Goal: Task Accomplishment & Management: Manage account settings

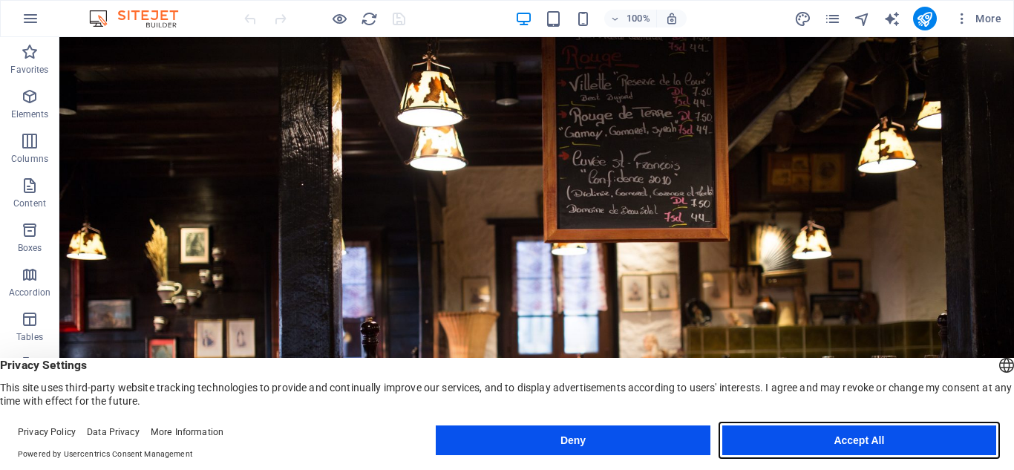
click at [844, 436] on button "Accept All" at bounding box center [860, 440] width 274 height 30
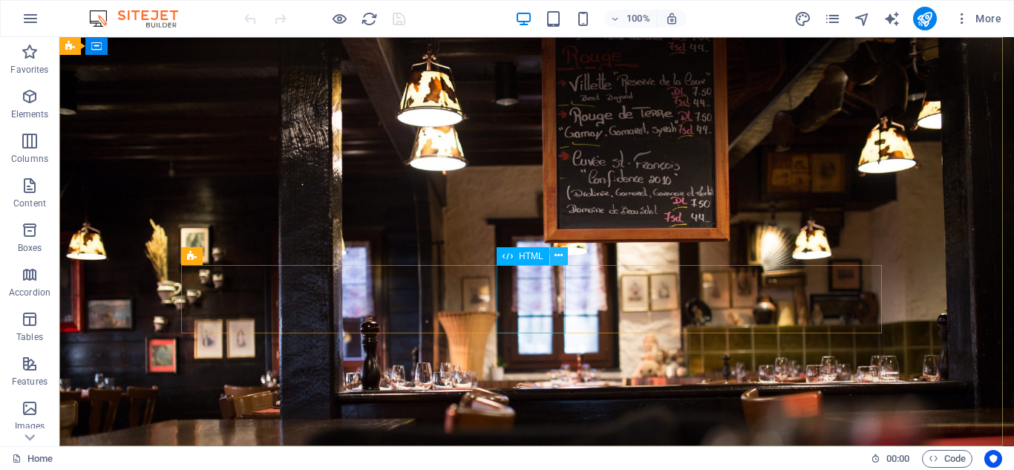
click at [563, 255] on icon at bounding box center [559, 256] width 8 height 16
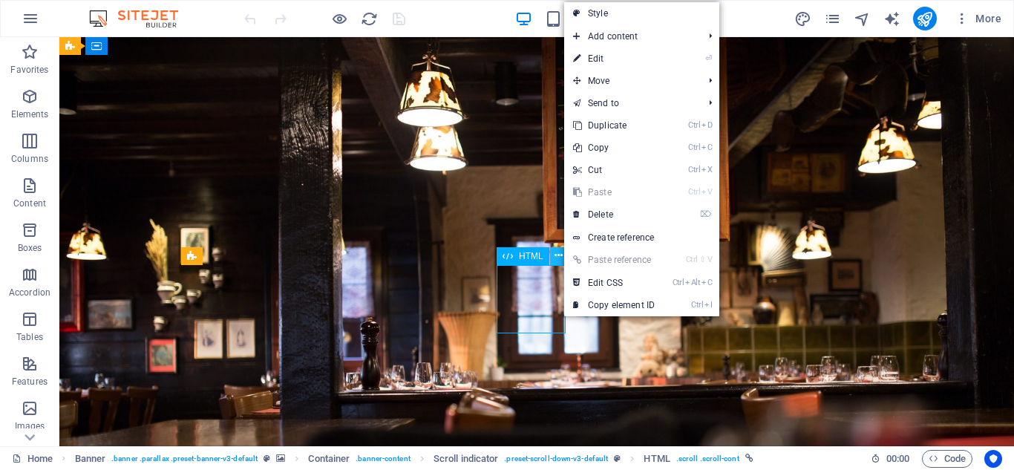
click at [563, 255] on icon at bounding box center [559, 256] width 8 height 16
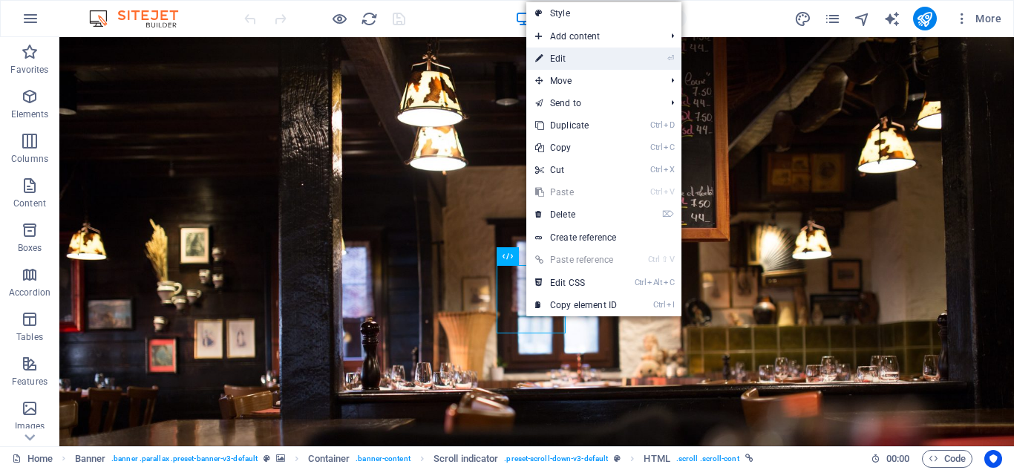
click at [601, 53] on link "⏎ Edit" at bounding box center [576, 59] width 100 height 22
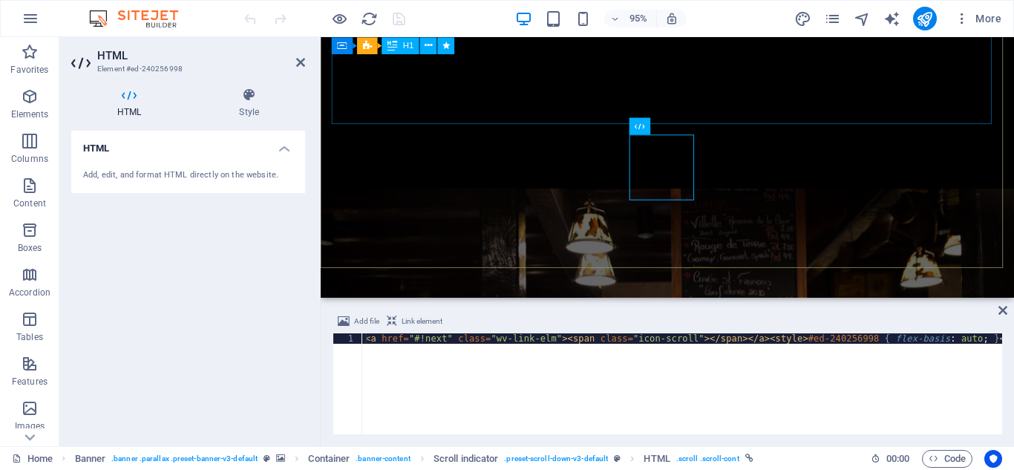
scroll to position [188, 0]
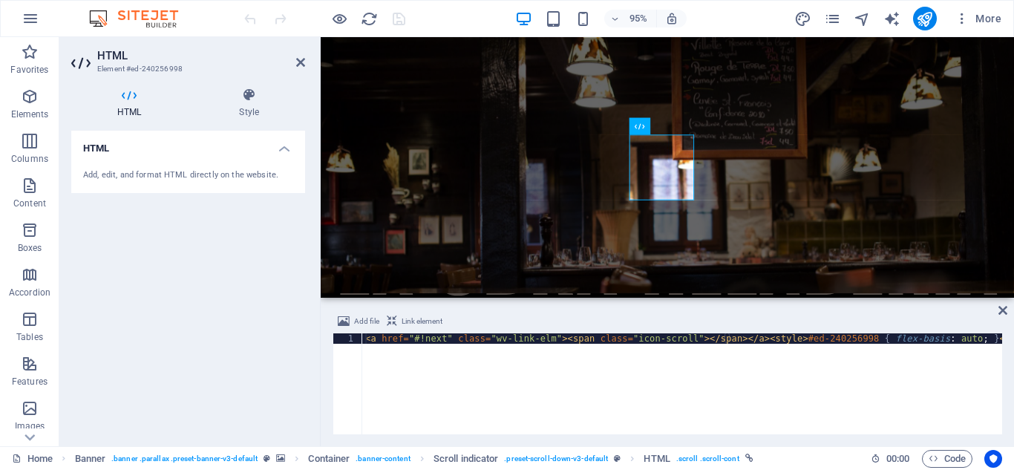
click at [140, 174] on div "Add, edit, and format HTML directly on the website." at bounding box center [188, 175] width 210 height 13
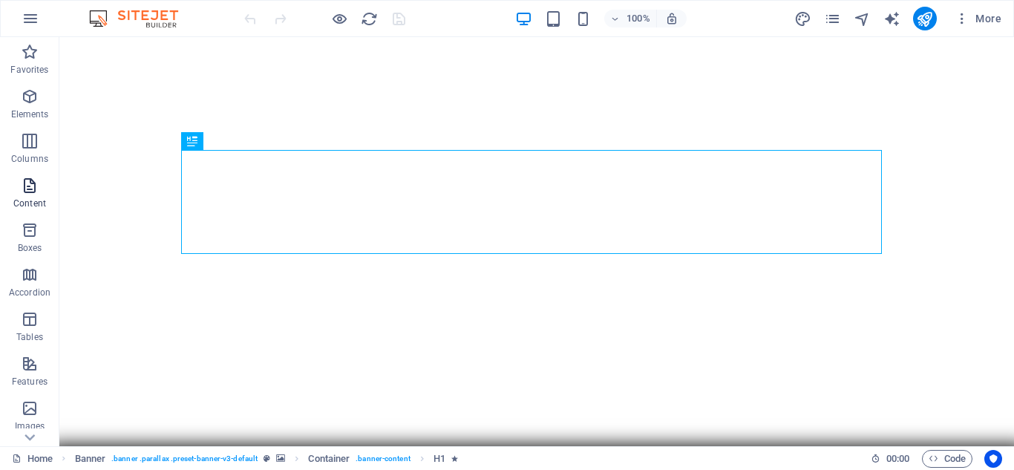
click at [27, 188] on icon "button" at bounding box center [30, 186] width 18 height 18
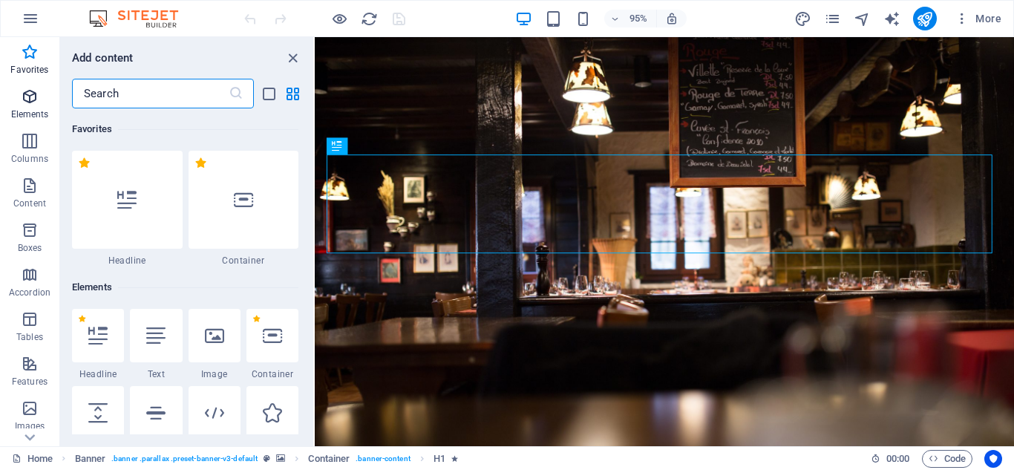
click at [22, 107] on span "Elements" at bounding box center [29, 106] width 59 height 36
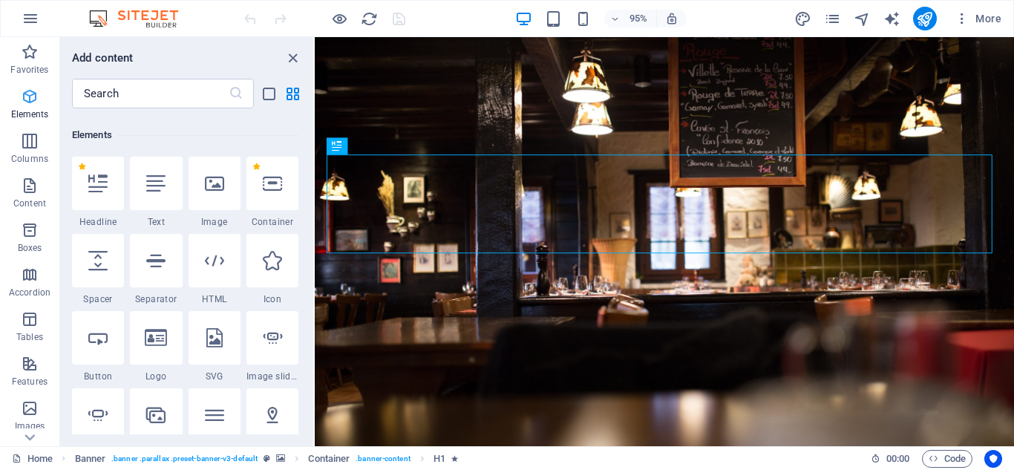
scroll to position [158, 0]
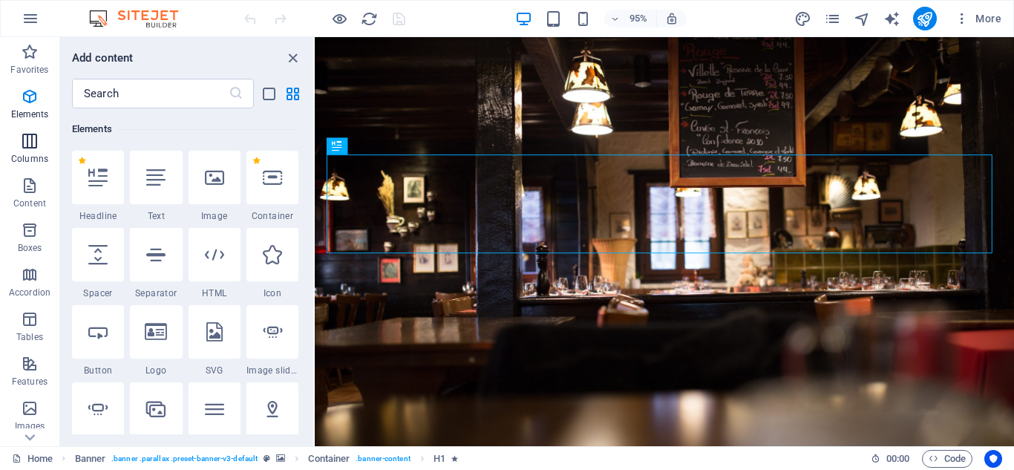
click at [39, 149] on span "Columns" at bounding box center [29, 150] width 59 height 36
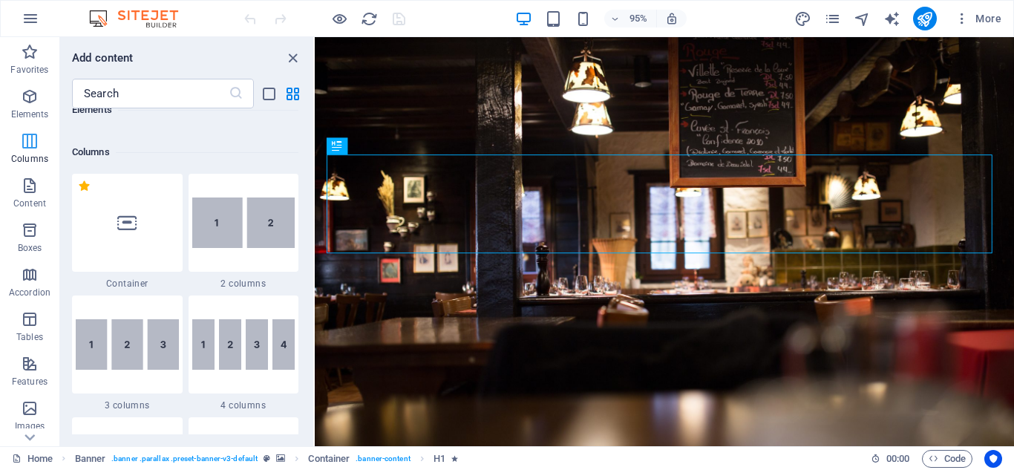
scroll to position [735, 0]
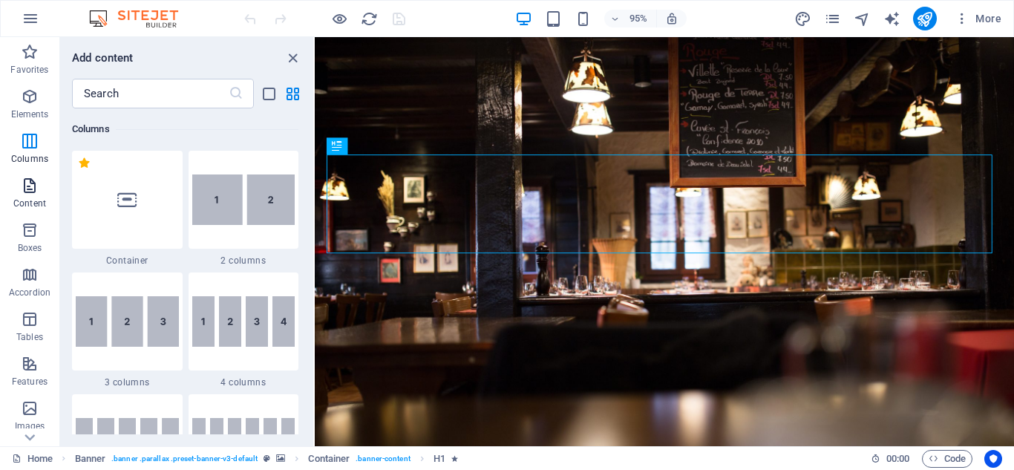
click at [29, 191] on icon "button" at bounding box center [30, 186] width 18 height 18
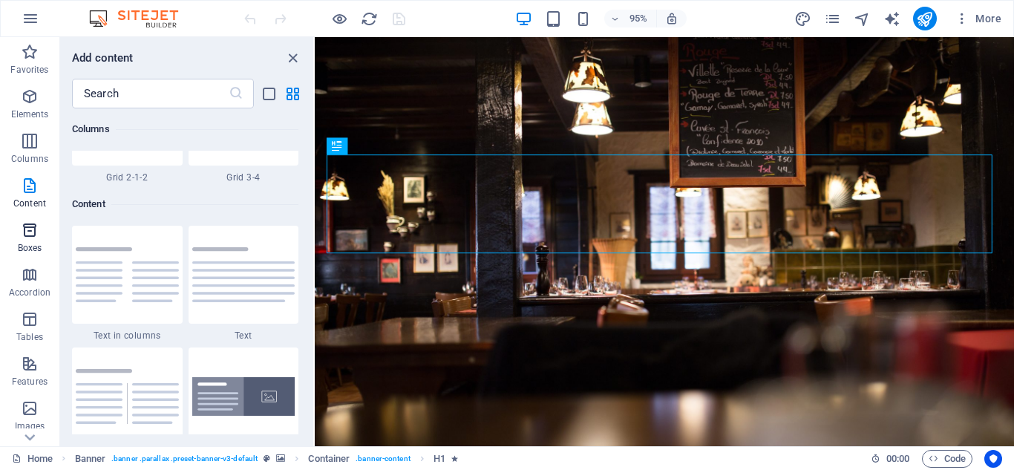
scroll to position [2598, 0]
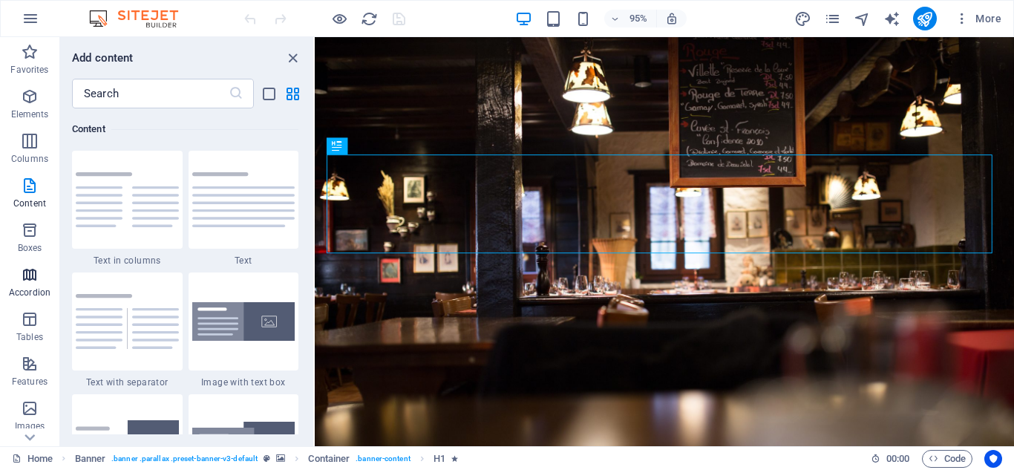
click at [28, 278] on icon "button" at bounding box center [30, 275] width 18 height 18
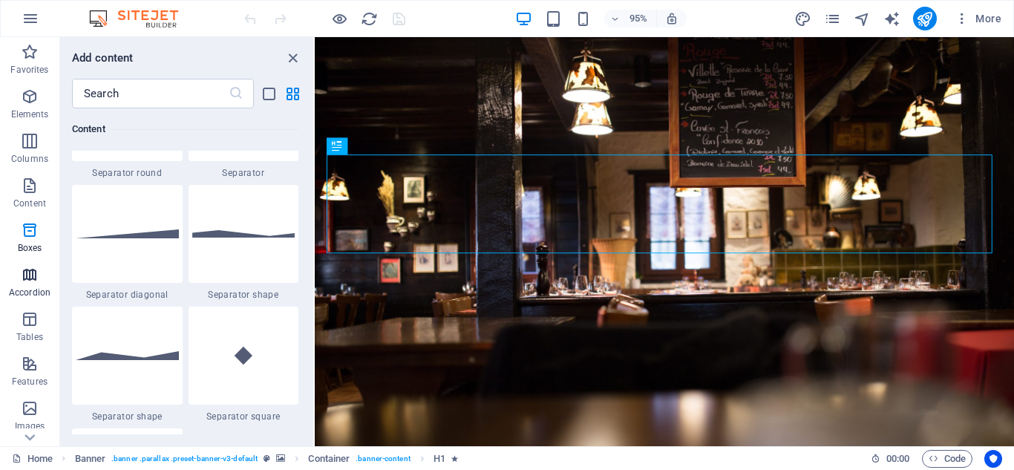
scroll to position [4741, 0]
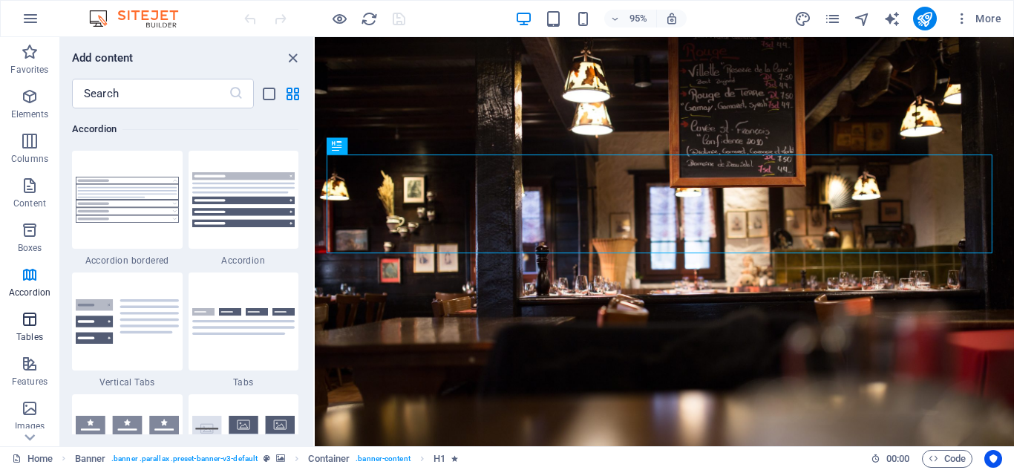
click at [27, 316] on icon "button" at bounding box center [30, 319] width 18 height 18
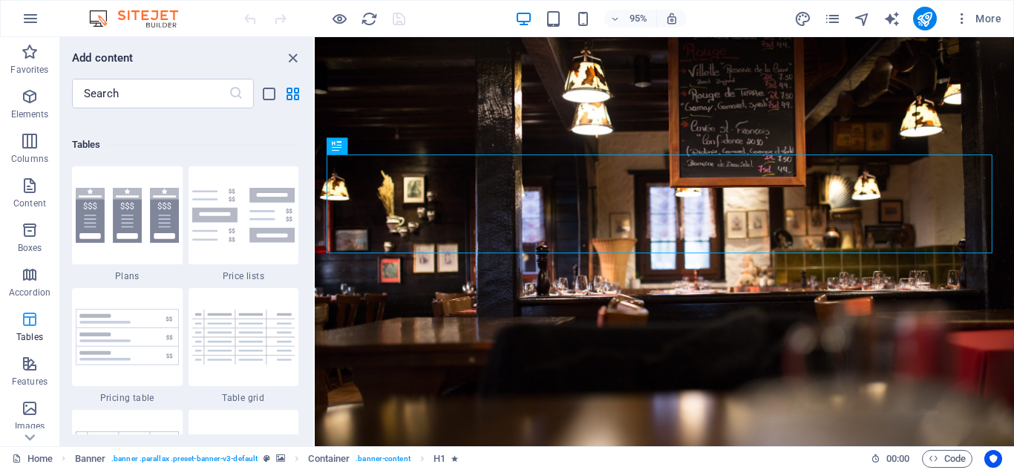
scroll to position [5143, 0]
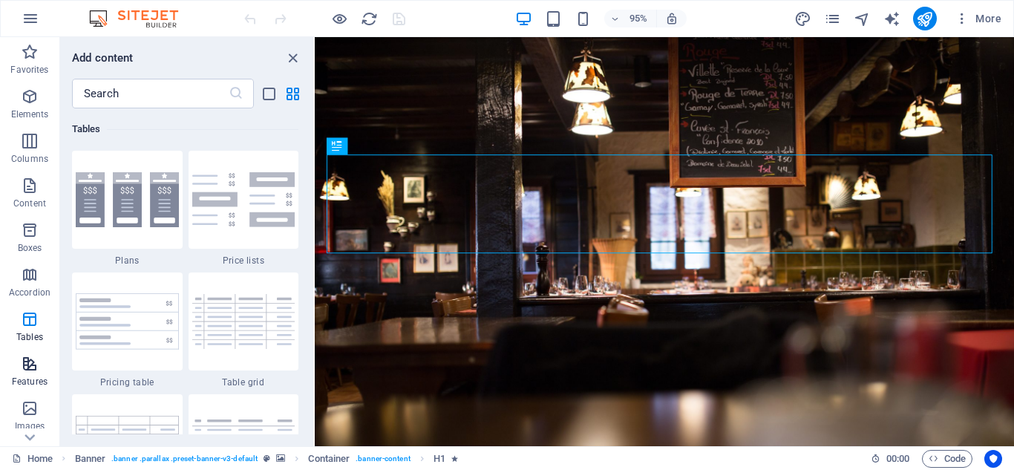
click at [35, 367] on icon "button" at bounding box center [30, 364] width 18 height 18
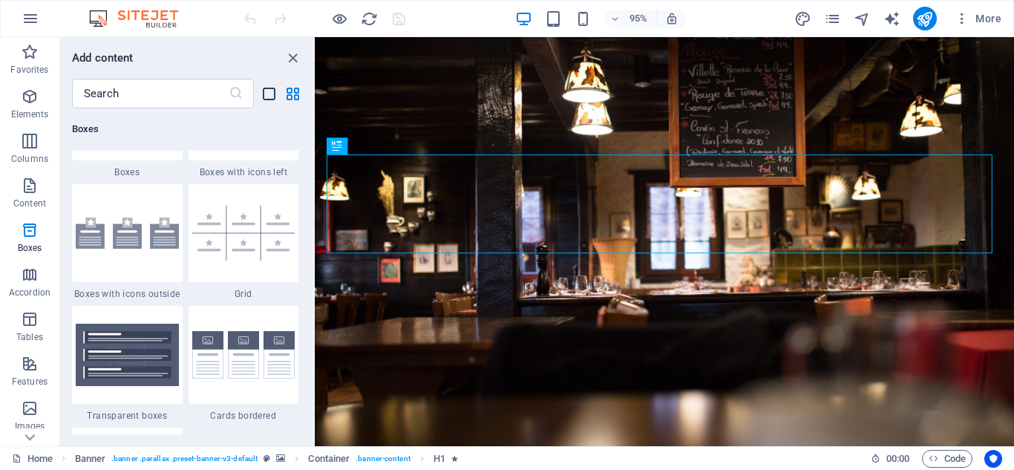
scroll to position [4080, 0]
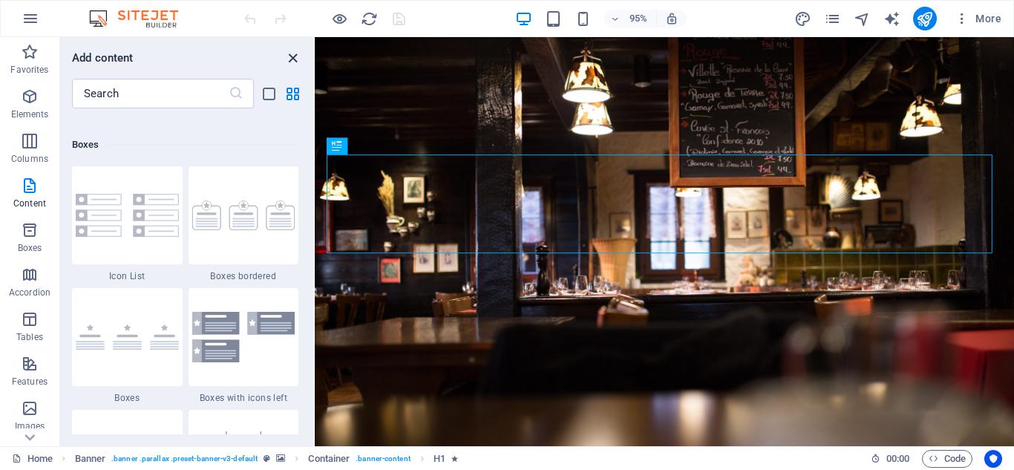
click at [293, 60] on icon "close panel" at bounding box center [292, 58] width 17 height 17
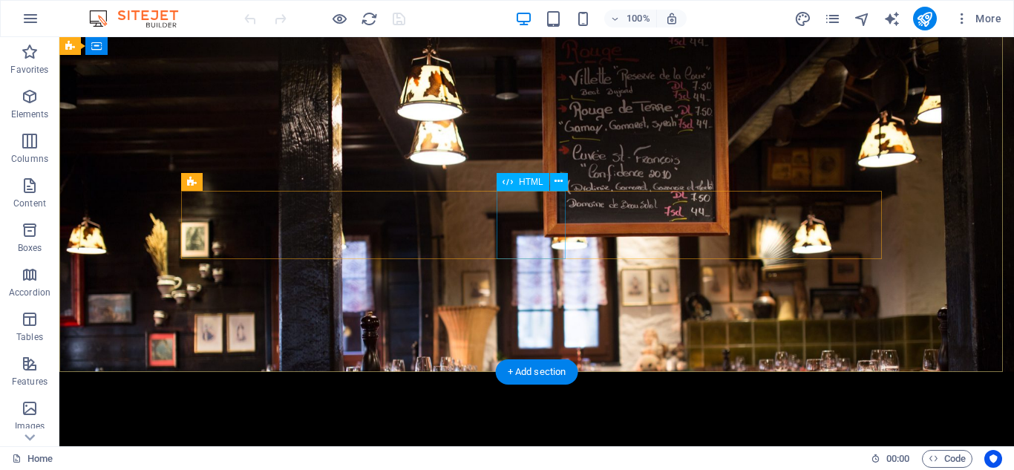
scroll to position [0, 0]
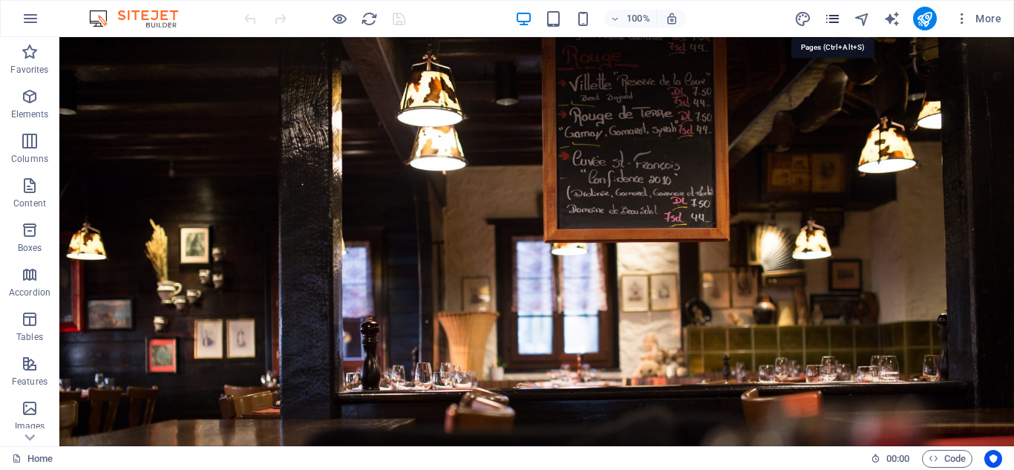
click at [834, 21] on icon "pages" at bounding box center [832, 18] width 17 height 17
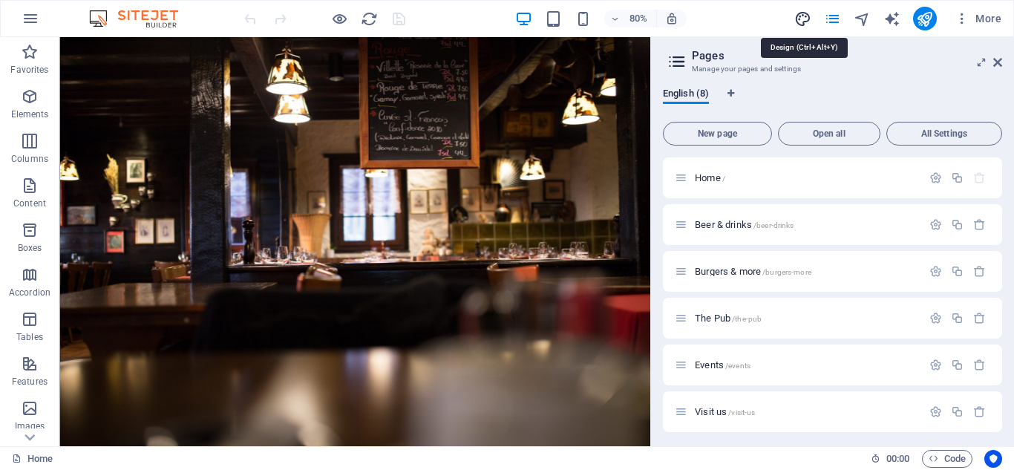
click at [806, 19] on icon "design" at bounding box center [803, 18] width 17 height 17
select select "px"
select select "300"
select select "px"
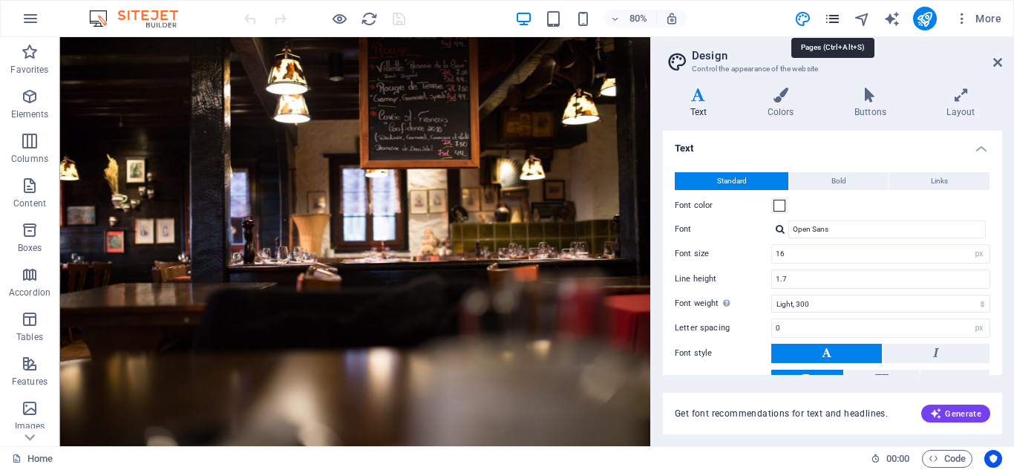
click at [830, 24] on icon "pages" at bounding box center [832, 18] width 17 height 17
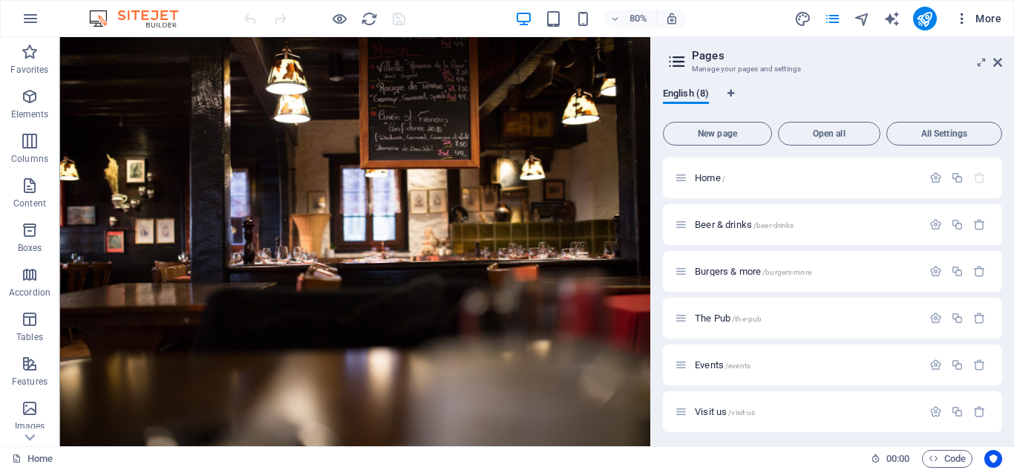
click at [960, 21] on icon "button" at bounding box center [962, 18] width 15 height 15
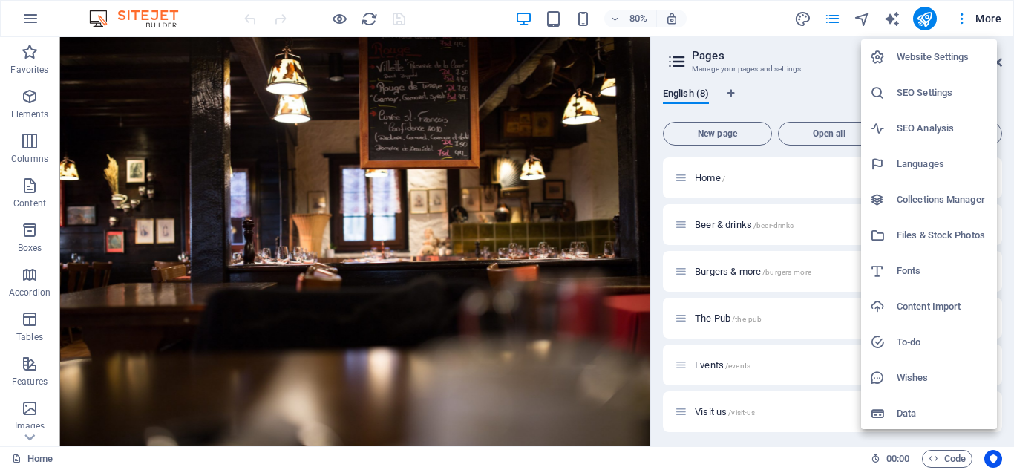
click at [930, 310] on h6 "Content Import" at bounding box center [942, 307] width 91 height 18
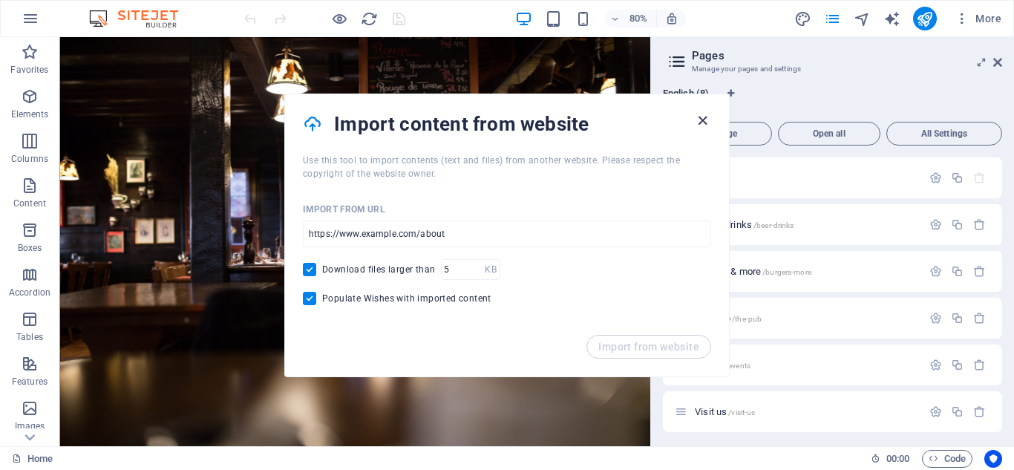
click at [705, 123] on icon "button" at bounding box center [702, 120] width 17 height 17
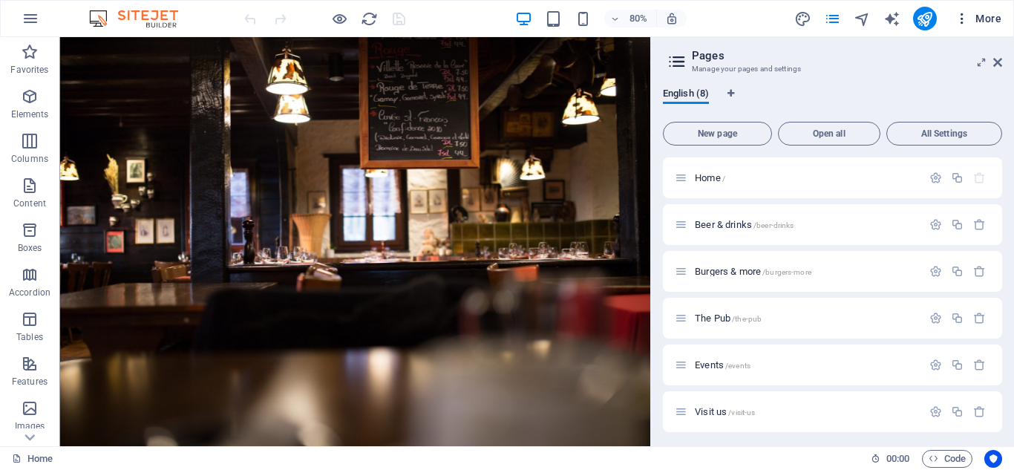
click at [991, 18] on span "More" at bounding box center [978, 18] width 47 height 15
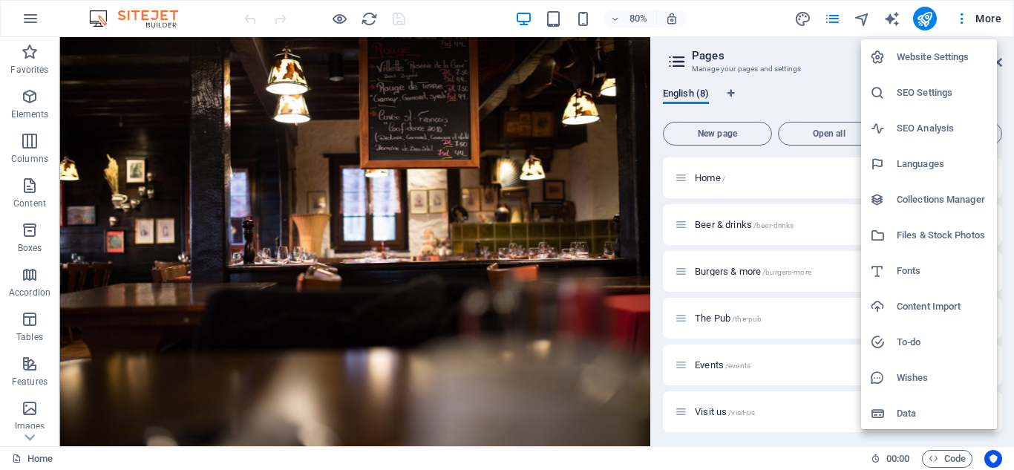
click at [740, 19] on div at bounding box center [507, 235] width 1014 height 470
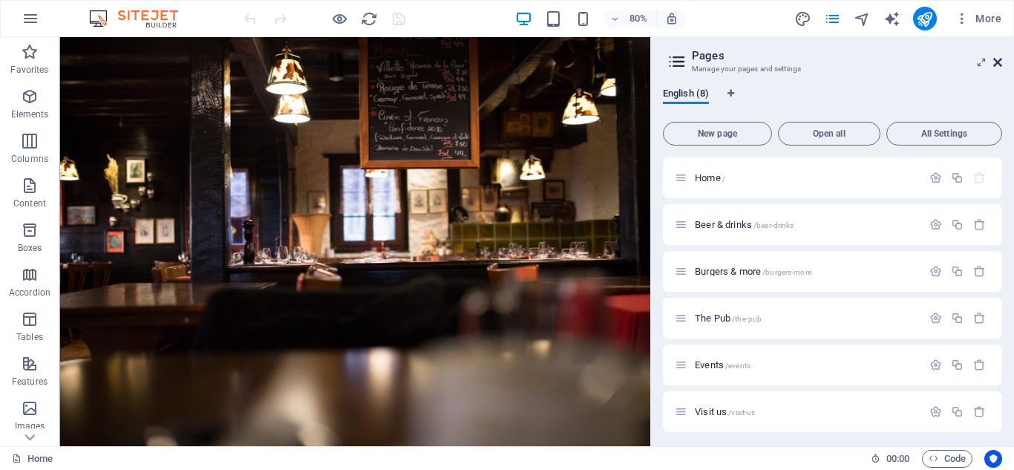
click at [996, 67] on icon at bounding box center [998, 62] width 9 height 12
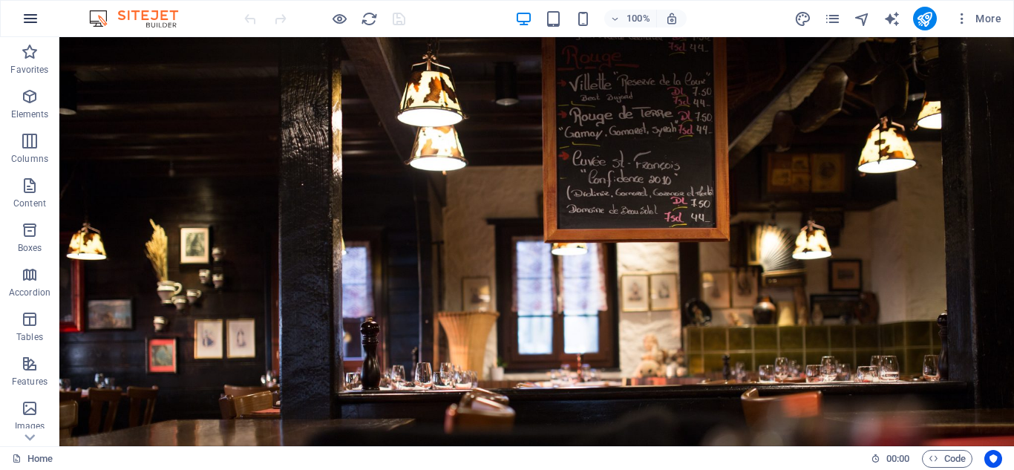
click at [21, 22] on button "button" at bounding box center [31, 19] width 36 height 36
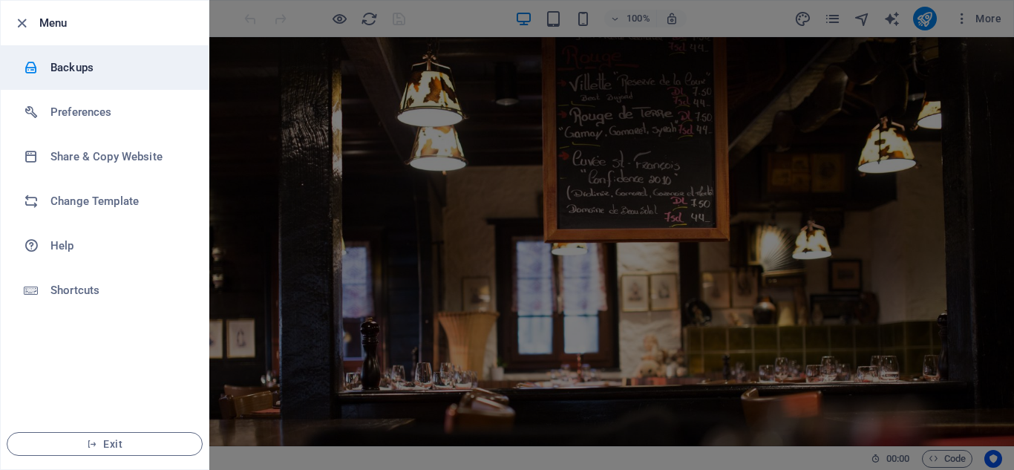
click at [71, 73] on h6 "Backups" at bounding box center [118, 68] width 137 height 18
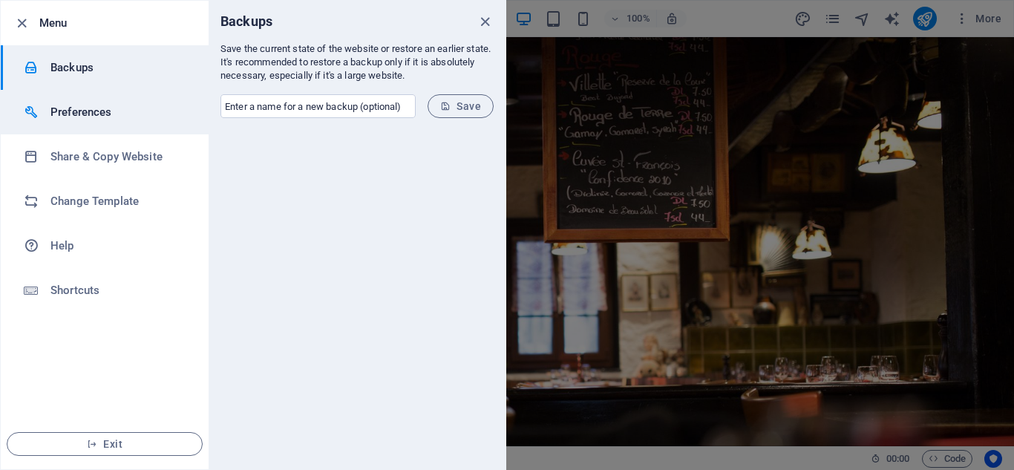
click at [77, 110] on h6 "Preferences" at bounding box center [118, 112] width 137 height 18
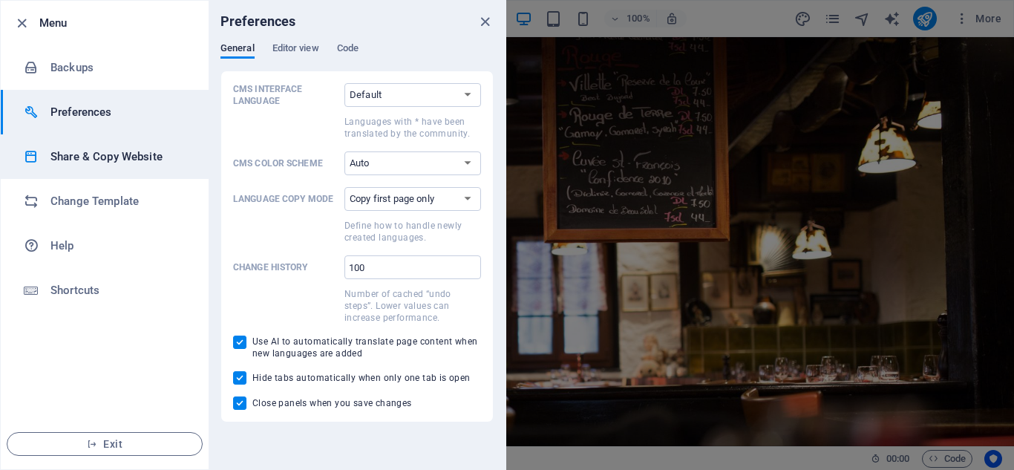
click at [77, 160] on h6 "Share & Copy Website" at bounding box center [118, 157] width 137 height 18
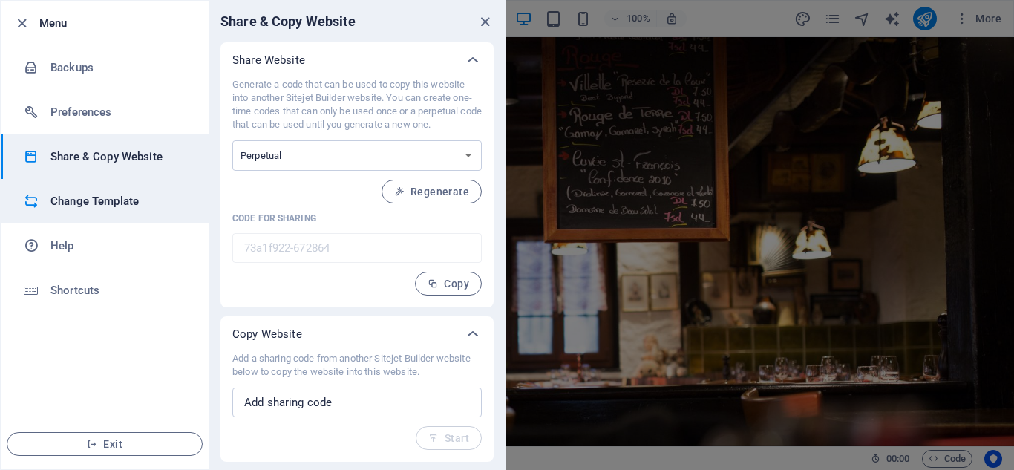
click at [100, 207] on h6 "Change Template" at bounding box center [118, 201] width 137 height 18
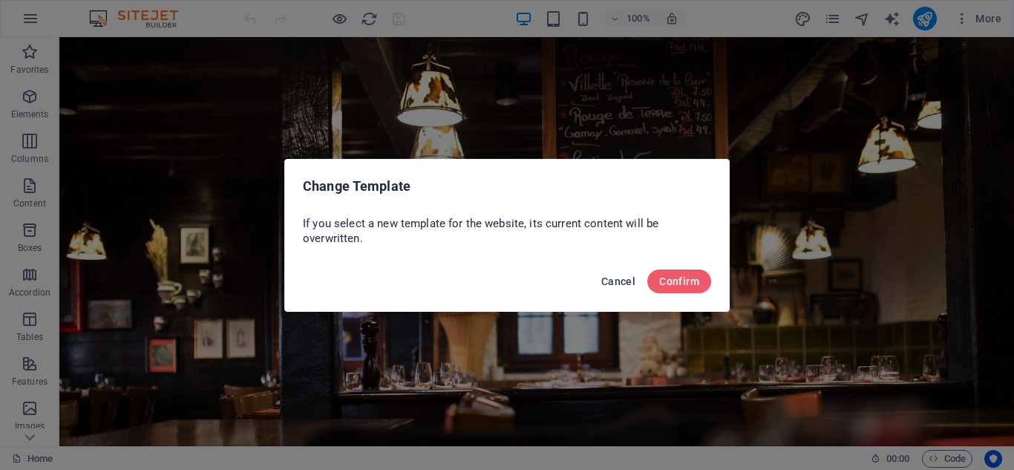
drag, startPoint x: 617, startPoint y: 281, endPoint x: 345, endPoint y: 111, distance: 320.8
click at [617, 281] on span "Cancel" at bounding box center [618, 281] width 34 height 12
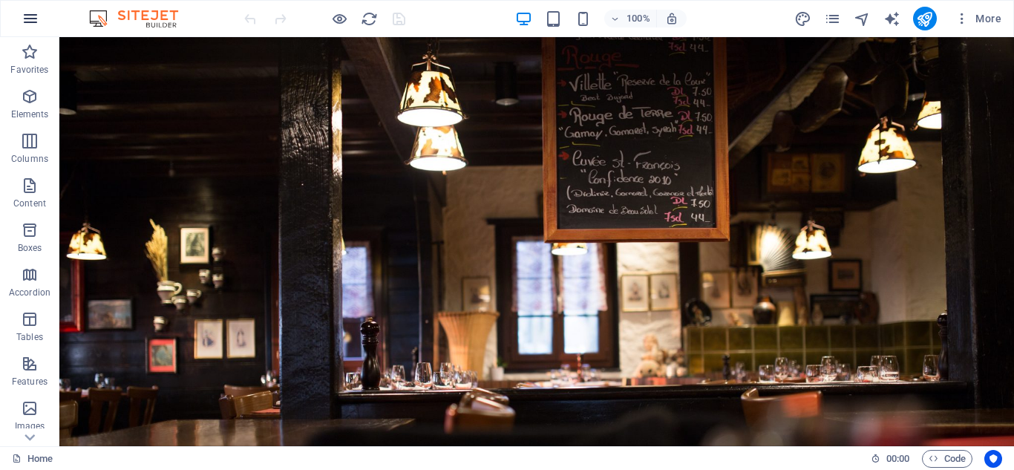
click at [23, 11] on button "button" at bounding box center [31, 19] width 36 height 36
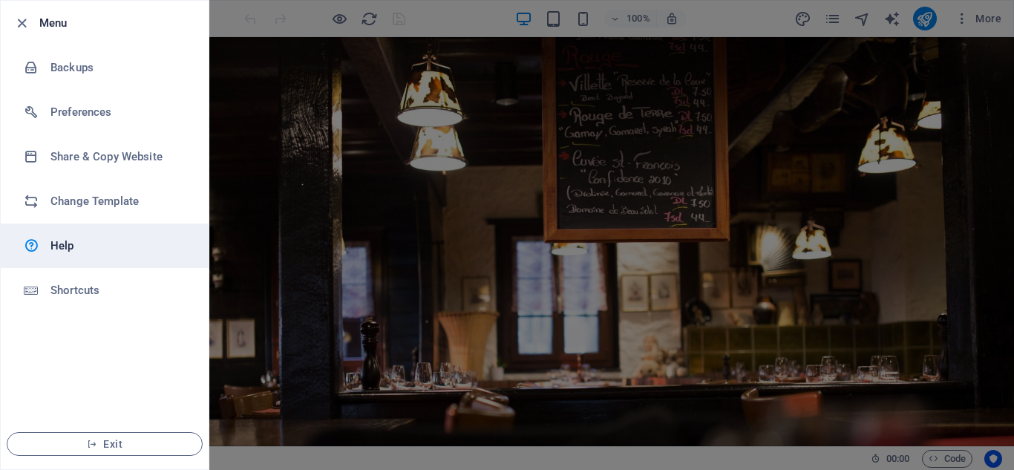
click at [85, 247] on h6 "Help" at bounding box center [118, 246] width 137 height 18
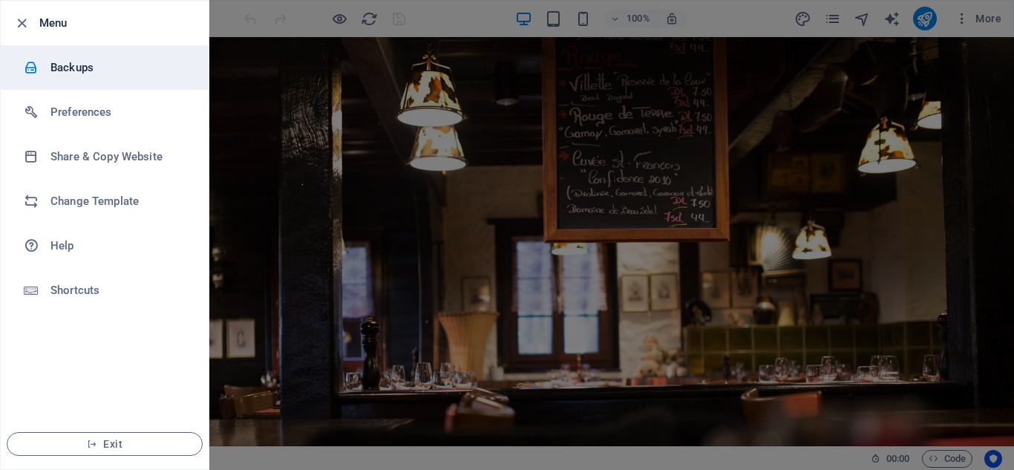
click at [104, 69] on h6 "Backups" at bounding box center [118, 68] width 137 height 18
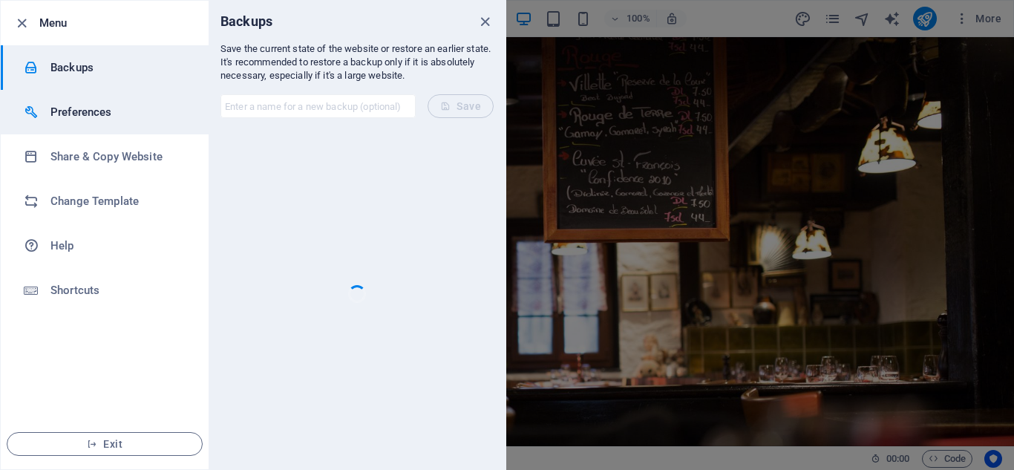
click at [71, 123] on li "Preferences" at bounding box center [105, 112] width 208 height 45
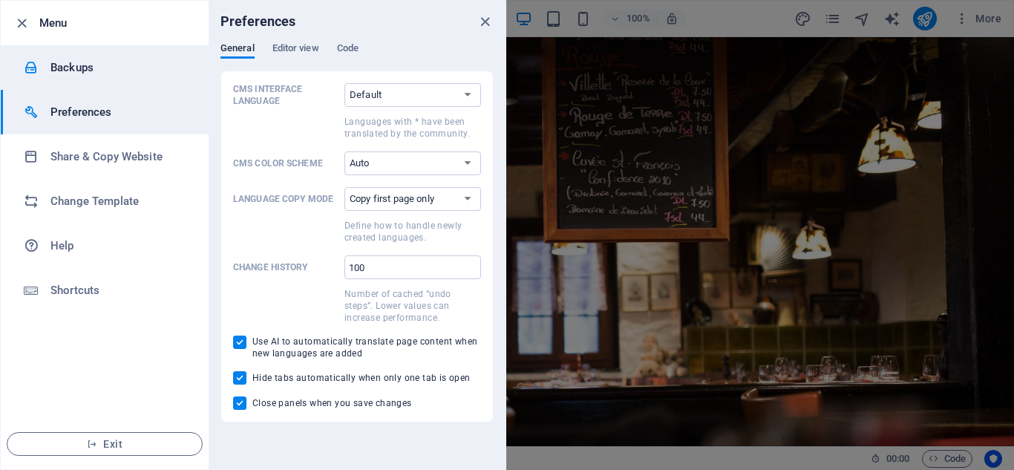
click at [76, 68] on h6 "Backups" at bounding box center [118, 68] width 137 height 18
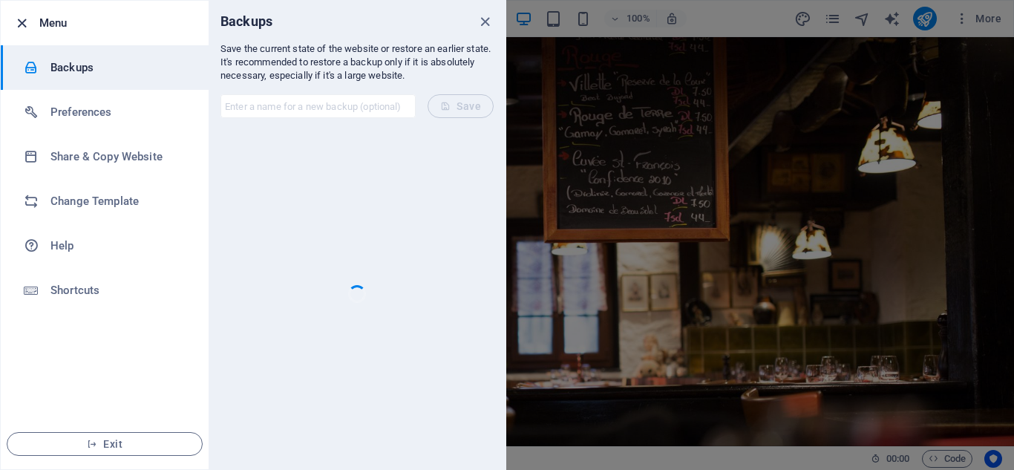
click at [15, 21] on icon "button" at bounding box center [21, 23] width 17 height 17
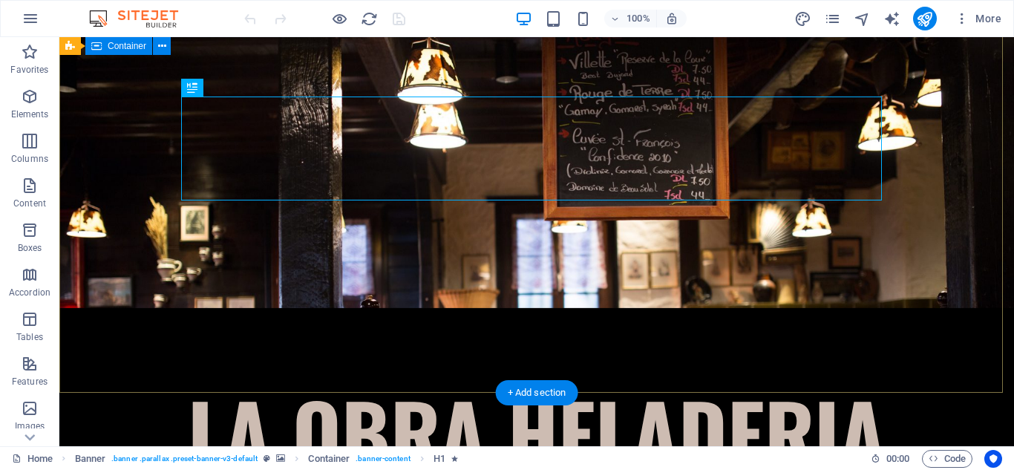
scroll to position [149, 0]
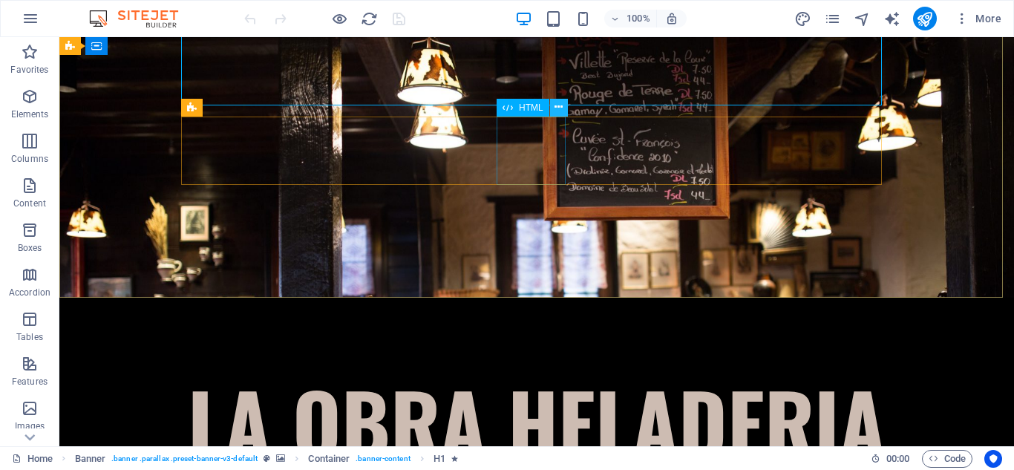
click at [558, 108] on icon at bounding box center [559, 108] width 8 height 16
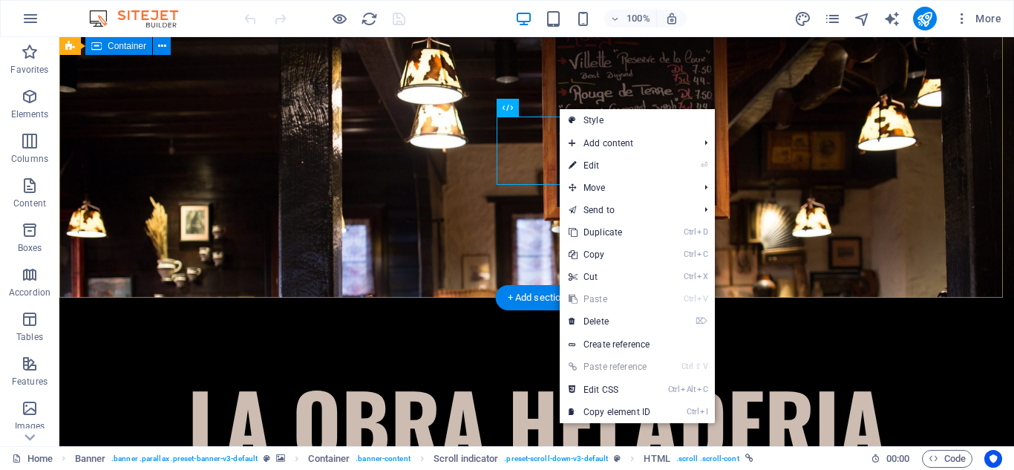
click at [473, 298] on div "LA OBRA HELADERIA" at bounding box center [536, 461] width 955 height 327
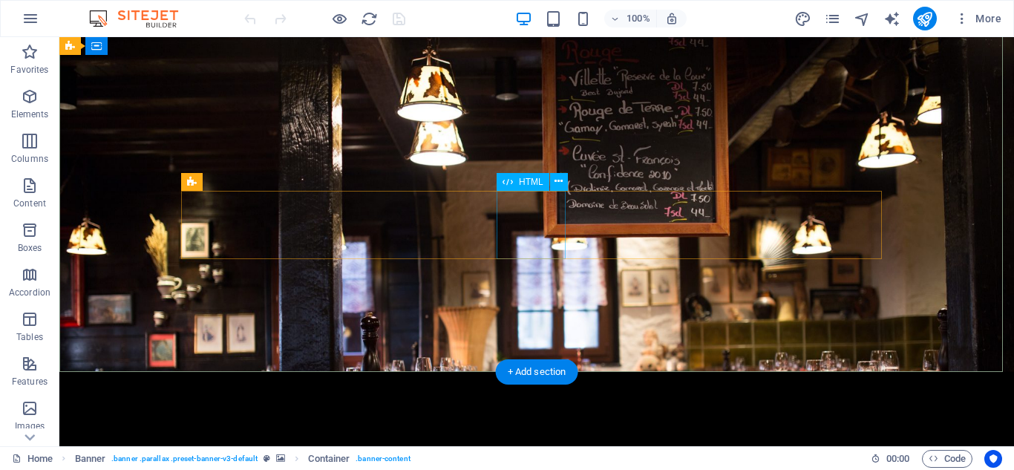
scroll to position [0, 0]
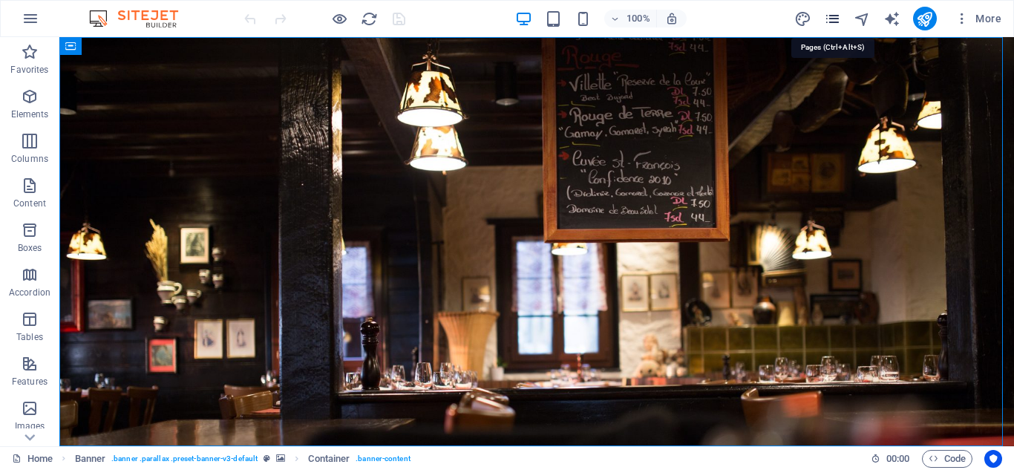
click at [838, 22] on icon "pages" at bounding box center [832, 18] width 17 height 17
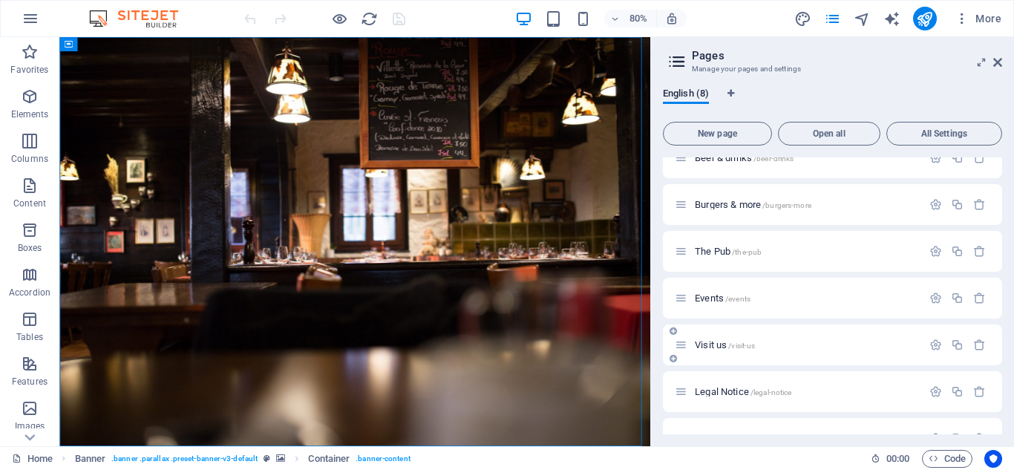
scroll to position [97, 0]
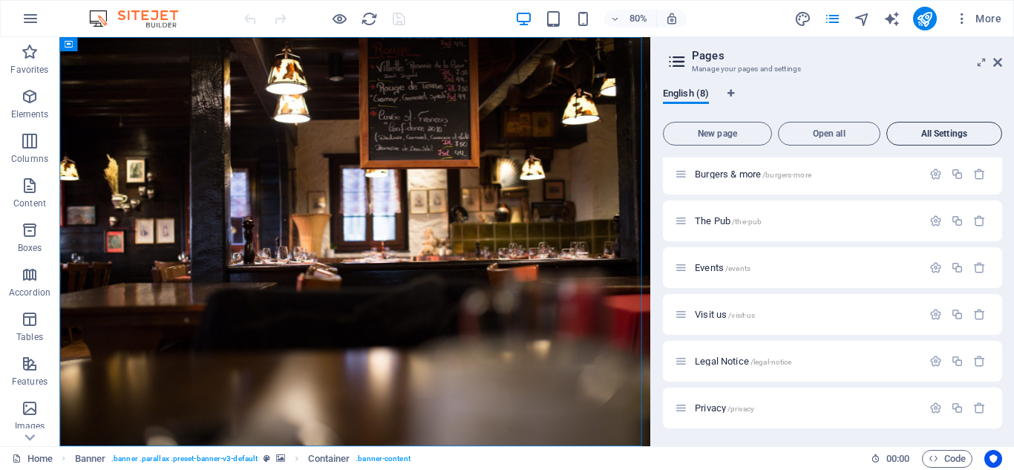
click at [933, 135] on span "All Settings" at bounding box center [944, 133] width 102 height 9
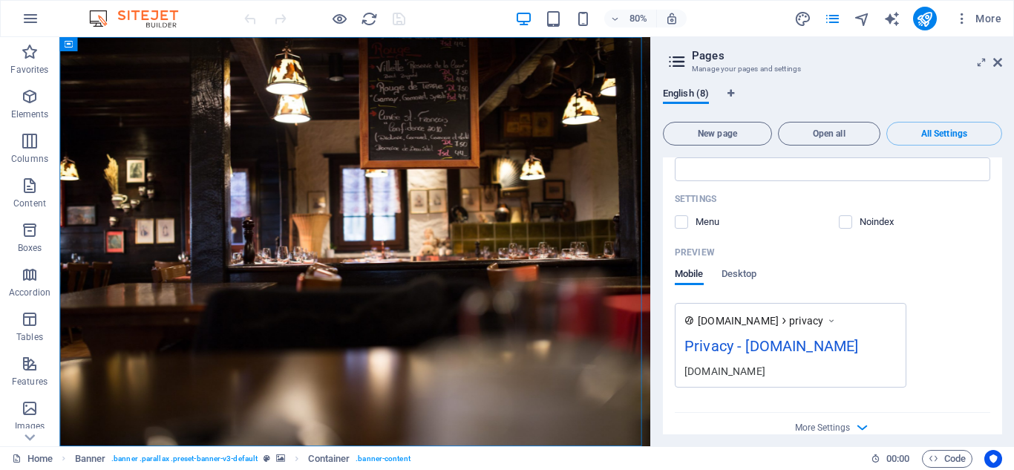
scroll to position [4588, 0]
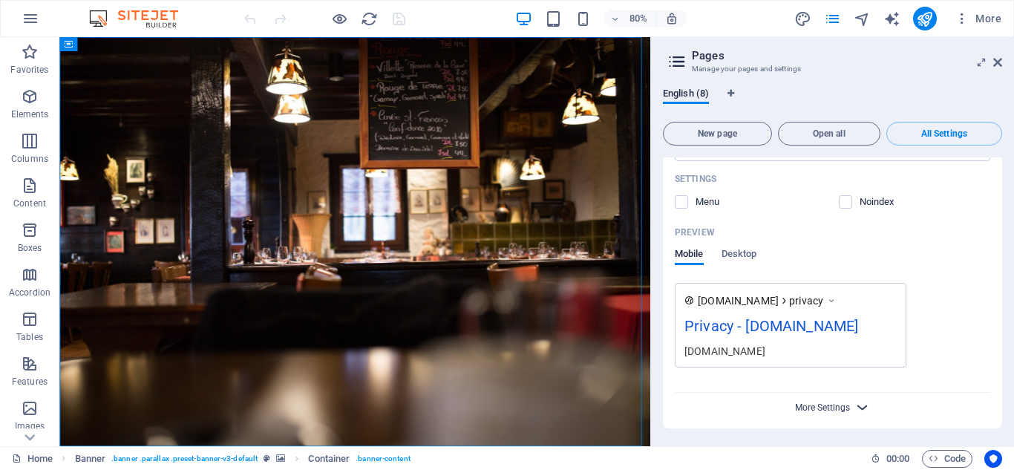
click at [830, 409] on span "More Settings" at bounding box center [822, 407] width 55 height 10
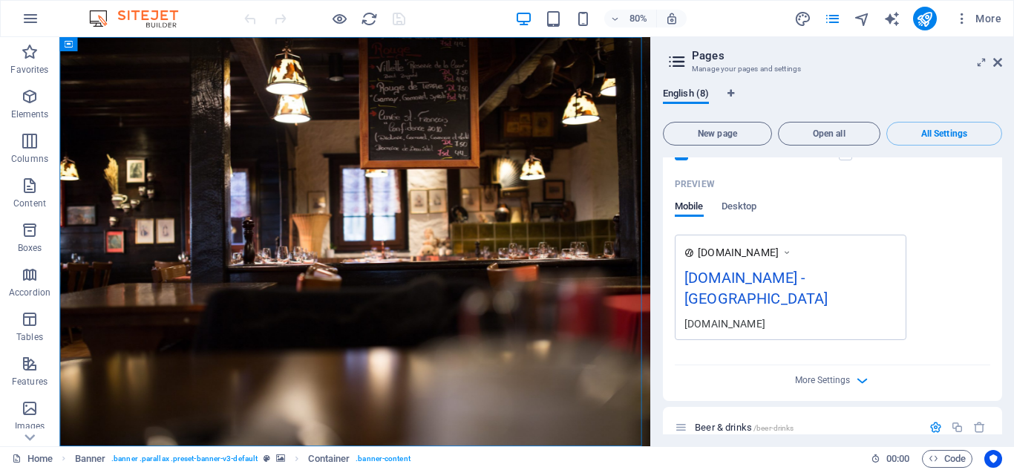
scroll to position [297, 0]
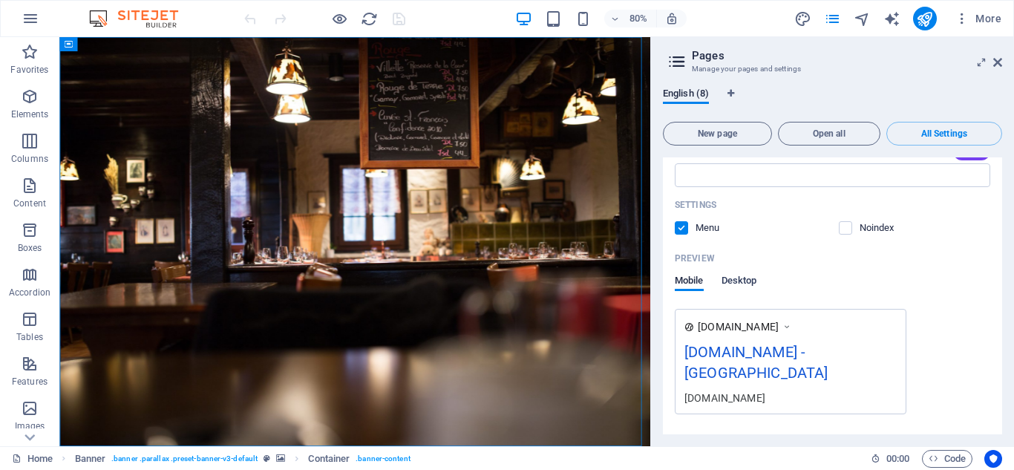
click at [744, 284] on span "Desktop" at bounding box center [740, 282] width 36 height 21
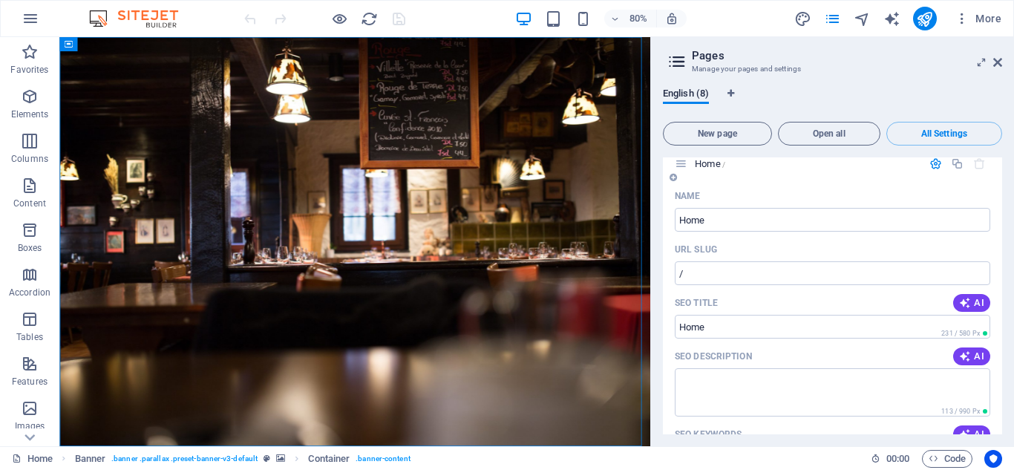
scroll to position [0, 0]
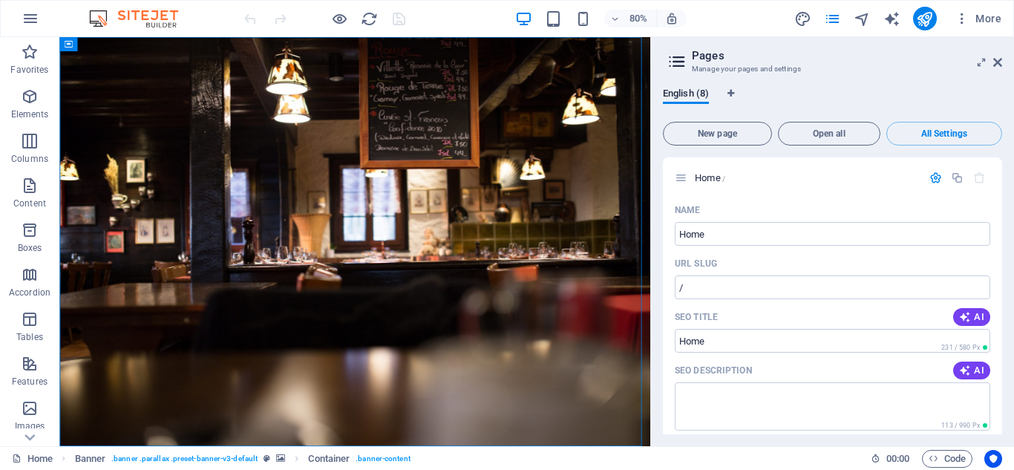
click at [734, 61] on h2 "Pages" at bounding box center [847, 55] width 310 height 13
click at [714, 58] on h2 "Pages" at bounding box center [847, 55] width 310 height 13
click at [681, 63] on icon at bounding box center [677, 61] width 22 height 21
click at [933, 180] on icon "button" at bounding box center [936, 178] width 13 height 13
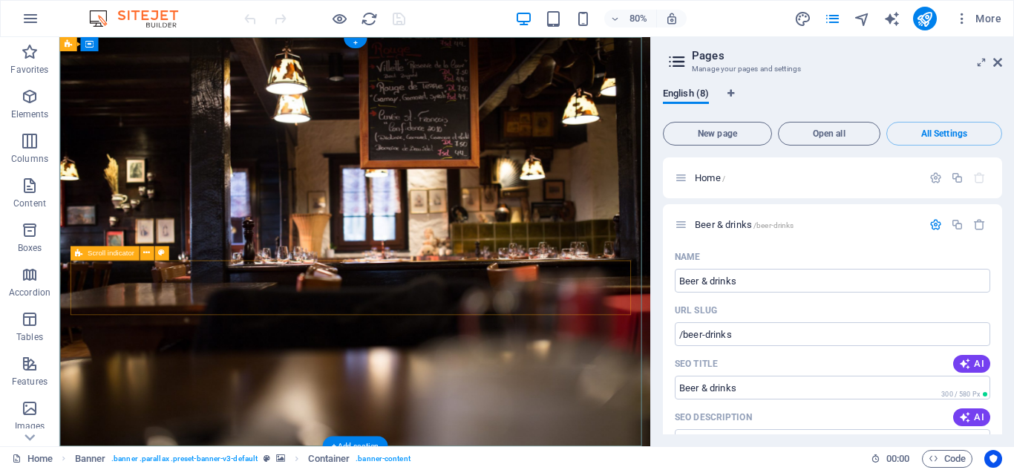
scroll to position [149, 0]
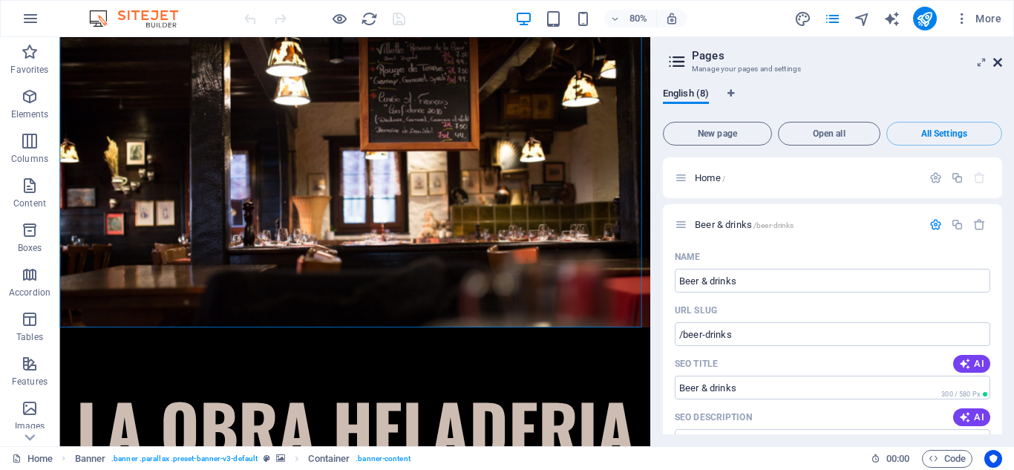
drag, startPoint x: 999, startPoint y: 65, endPoint x: 931, endPoint y: 27, distance: 77.1
click at [999, 65] on icon at bounding box center [998, 62] width 9 height 12
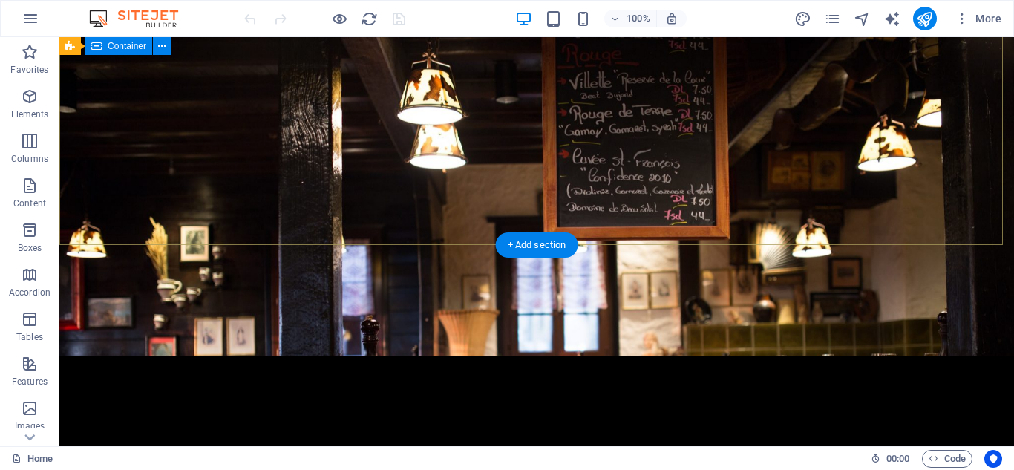
scroll to position [0, 0]
